Goal: Information Seeking & Learning: Learn about a topic

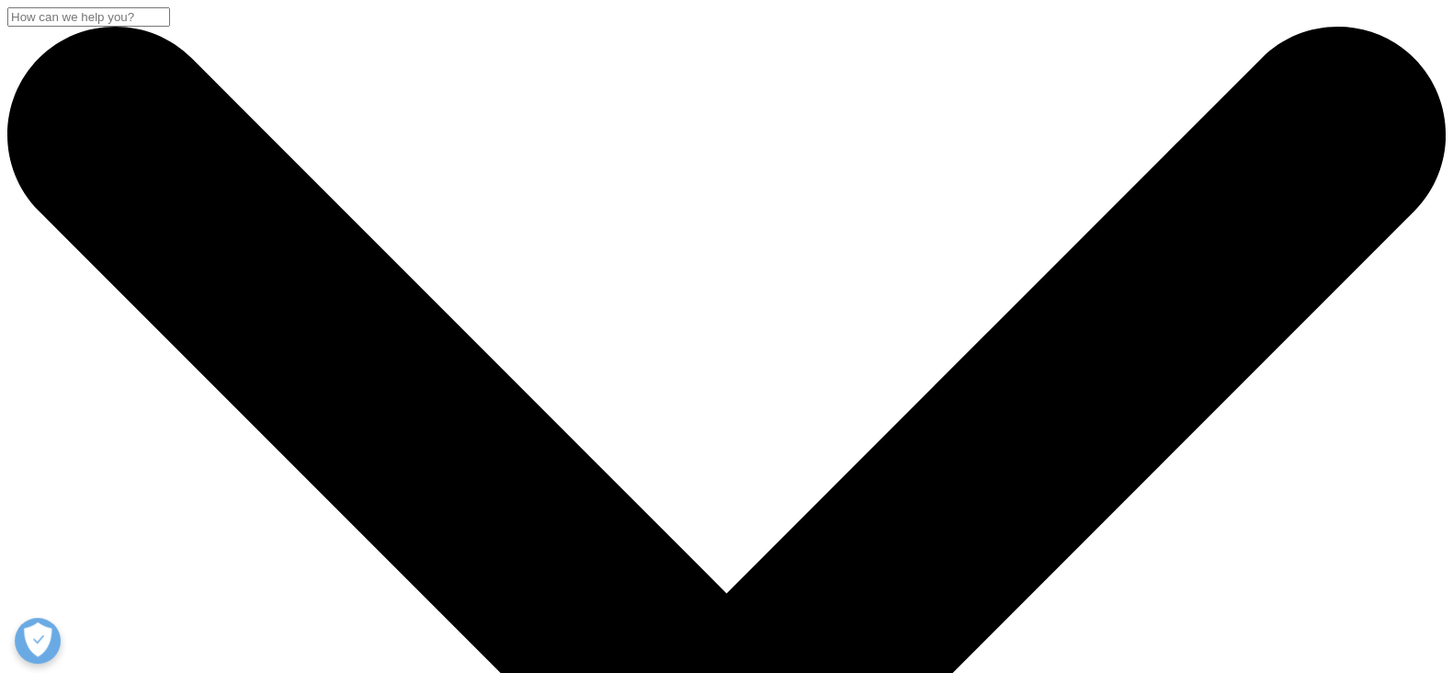
scroll to position [840, 0]
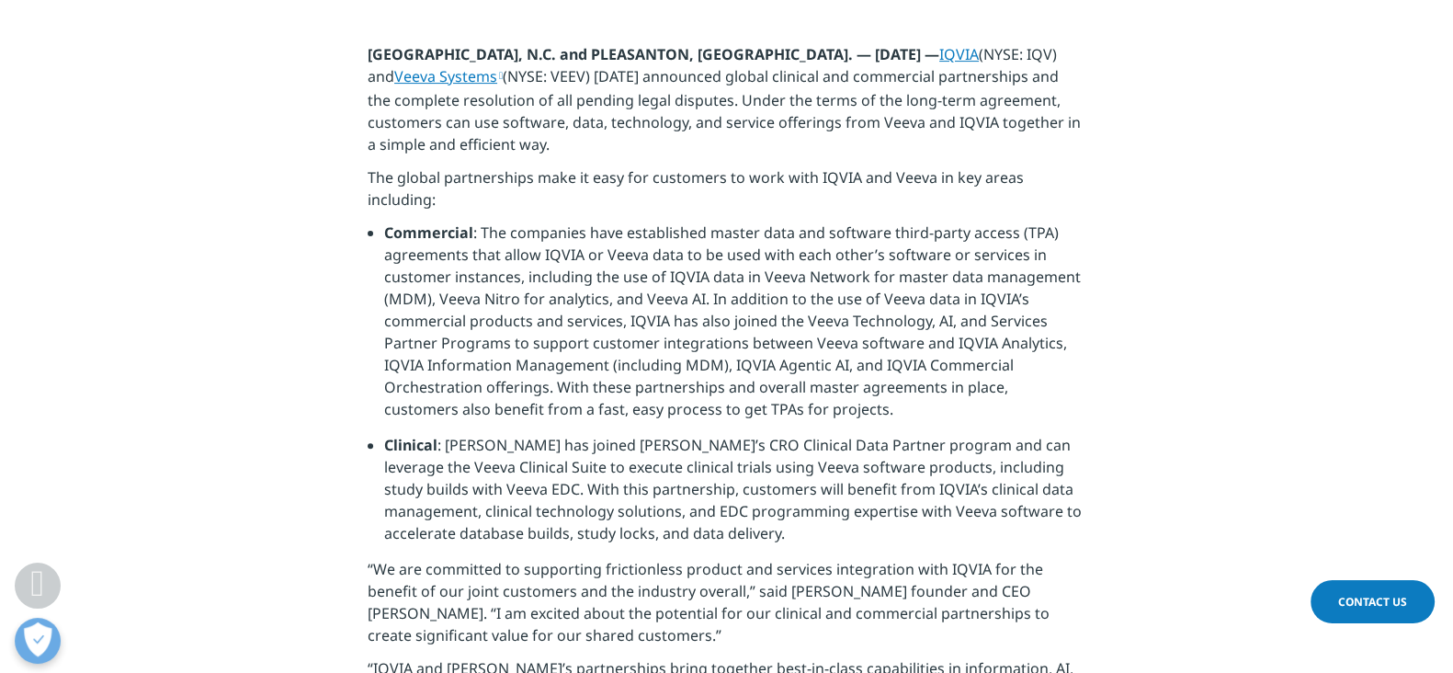
scroll to position [691, 0]
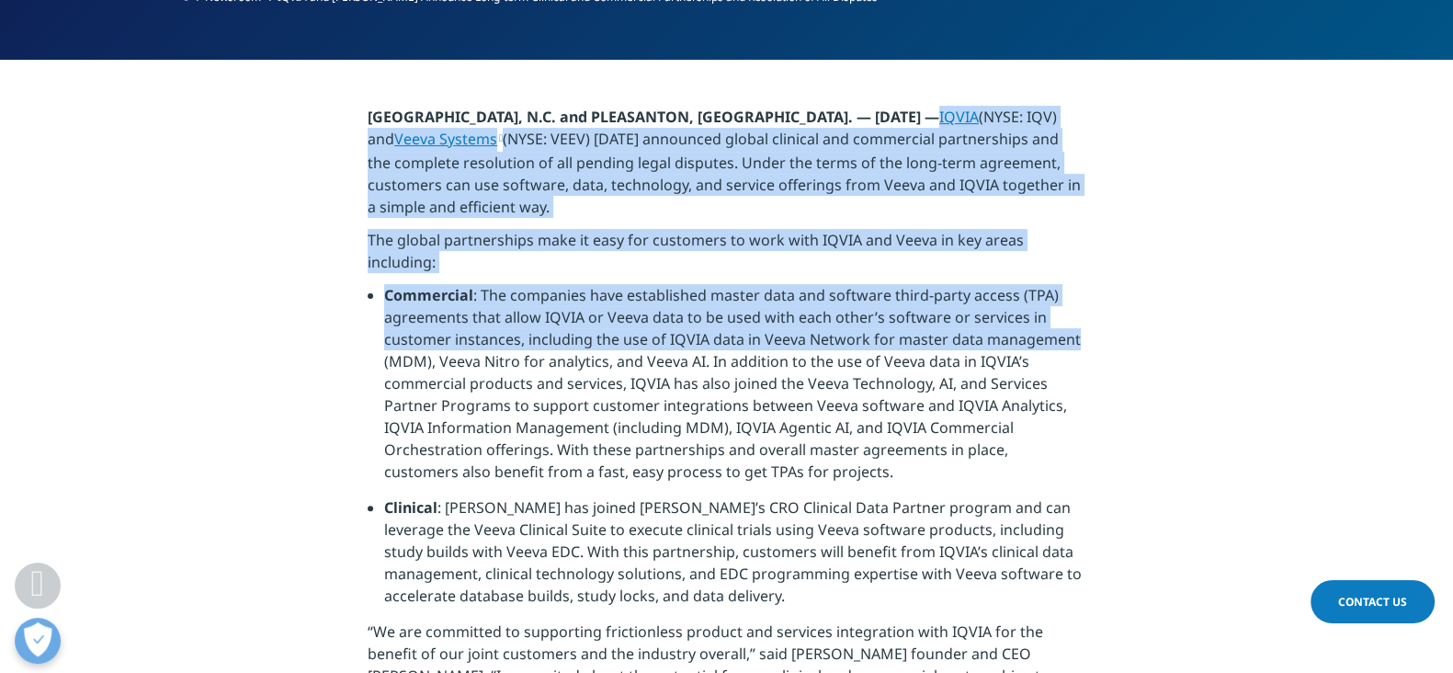
drag, startPoint x: 928, startPoint y: 42, endPoint x: 1093, endPoint y: 258, distance: 271.5
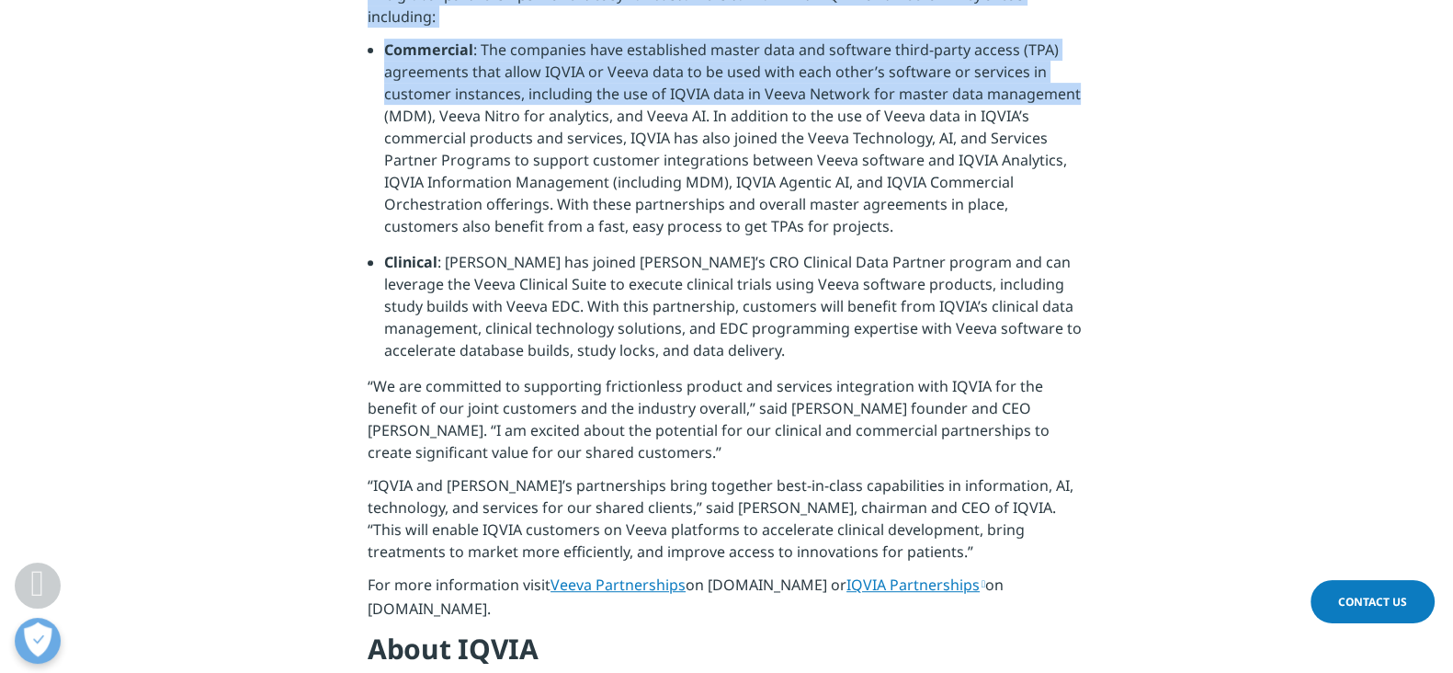
scroll to position [945, 0]
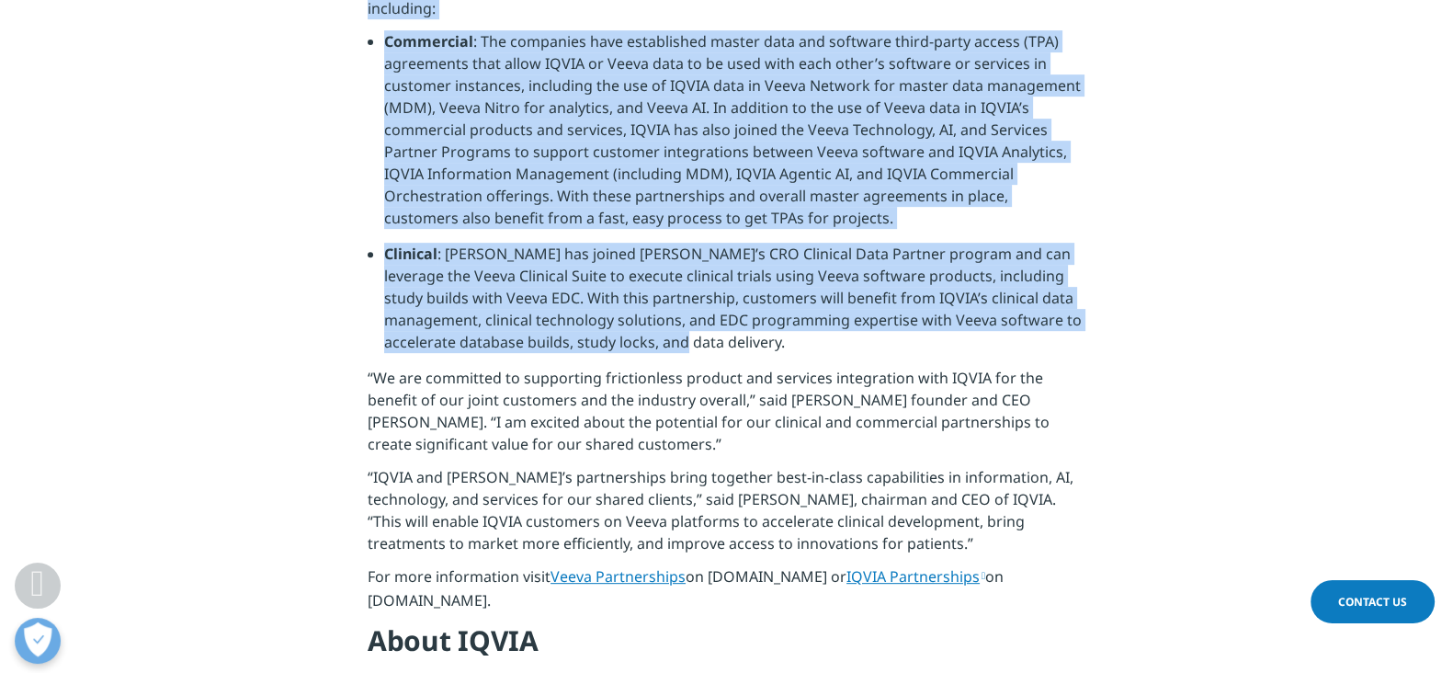
click at [748, 282] on li "Clinical : [PERSON_NAME] has joined [PERSON_NAME]’s CRO Clinical Data Partner p…" at bounding box center [734, 305] width 701 height 124
copy div "LOREM (IPSU: DOL) sit Ametc Adipisc (ELIT: SEDD) eiusm temporinc utlabo etdolor…"
